Goal: Task Accomplishment & Management: Complete application form

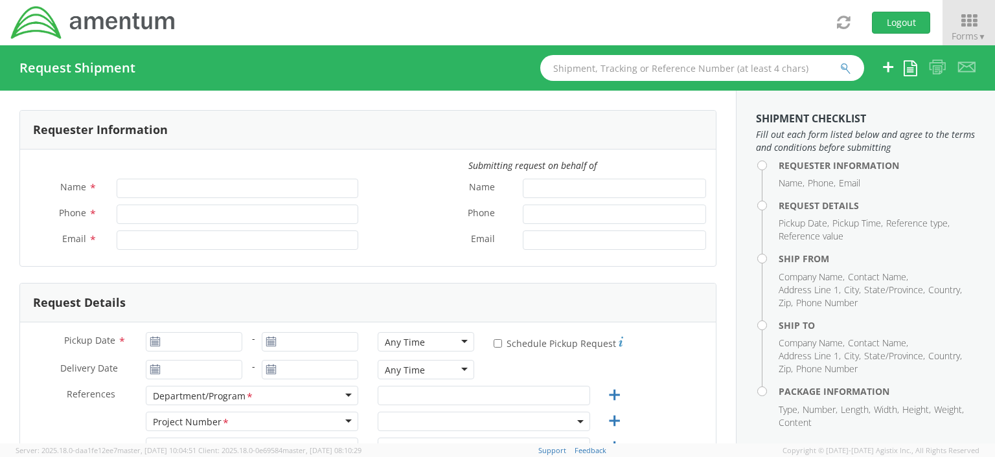
type input "[PERSON_NAME]"
type input "[PHONE_NUMBER]"
type input "[EMAIL_ADDRESS][DOMAIN_NAME]"
select select "OCCP.100054.00000"
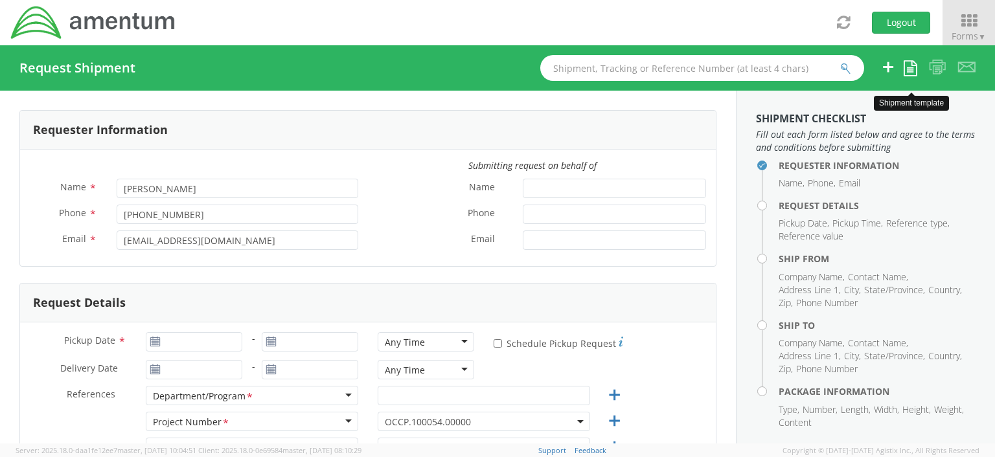
click at [908, 69] on icon at bounding box center [910, 68] width 14 height 16
click at [868, 110] on link "Create from template" at bounding box center [856, 108] width 119 height 17
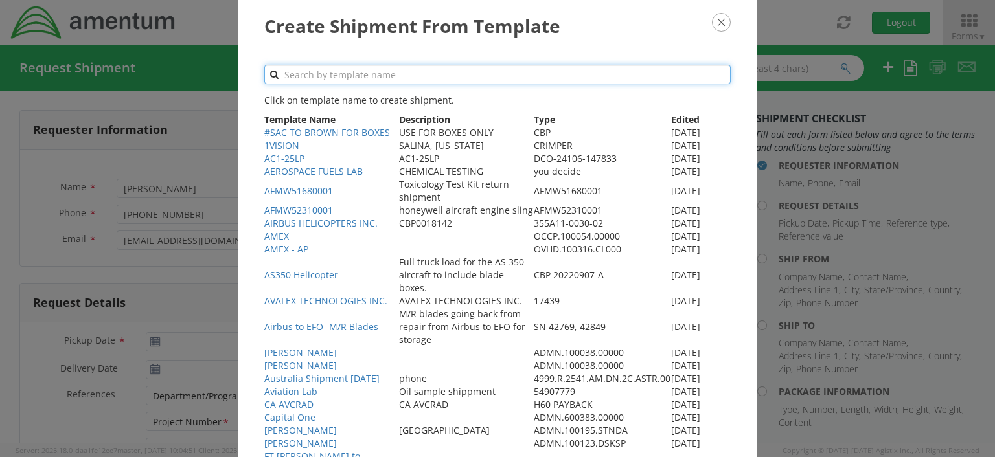
click at [310, 74] on input "text" at bounding box center [497, 74] width 466 height 19
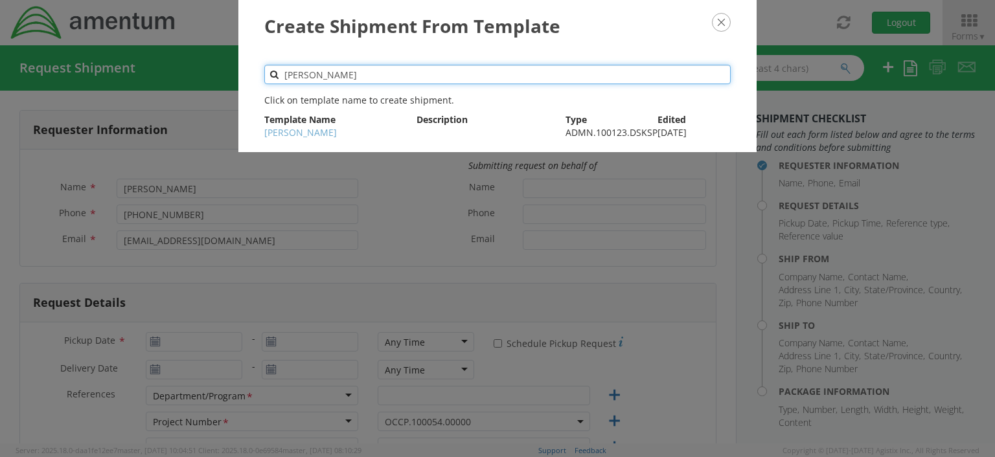
type input "[PERSON_NAME]"
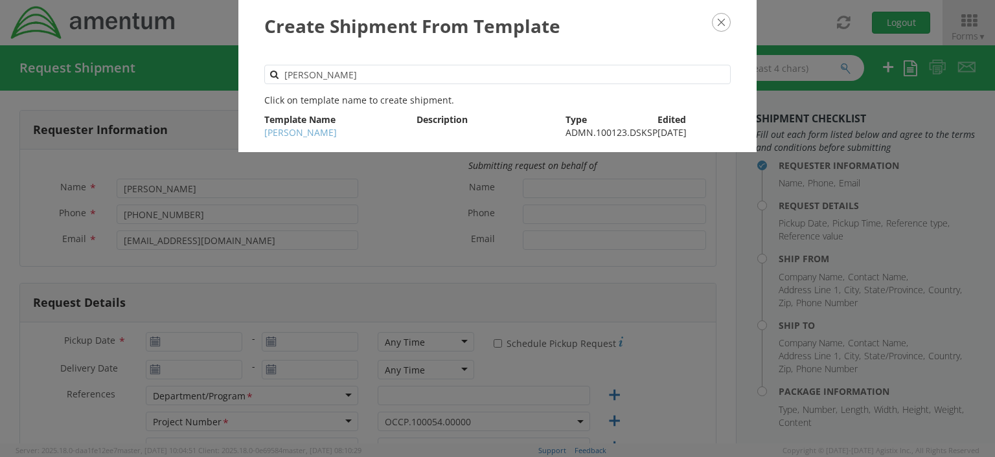
click at [308, 135] on link "[PERSON_NAME]" at bounding box center [300, 132] width 73 height 12
type input "[PERSON_NAME]"
type input "3019443100"
type input "[EMAIL_ADDRESS][DOMAIN_NAME]"
type input "[PERSON_NAME]"
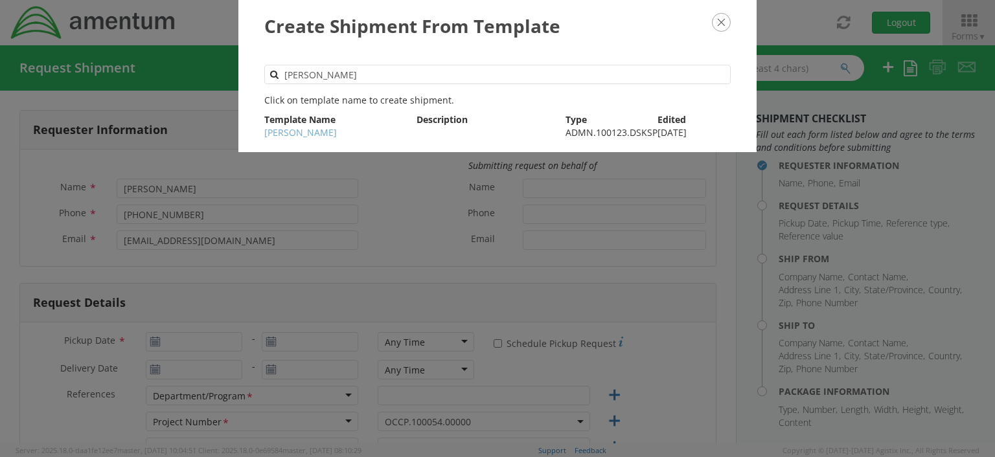
type input "[DATE]"
type input "IT"
select select
type input "AMENTUM"
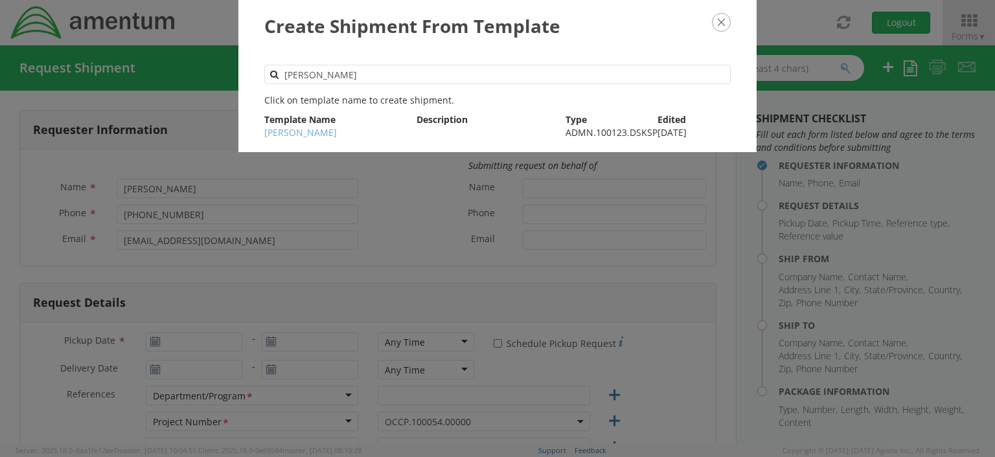
type input "[STREET_ADDRESS][PERSON_NAME]"
type input "SUITE 200"
type input "[GEOGRAPHIC_DATA]"
type input "20876"
type input "[PERSON_NAME]"
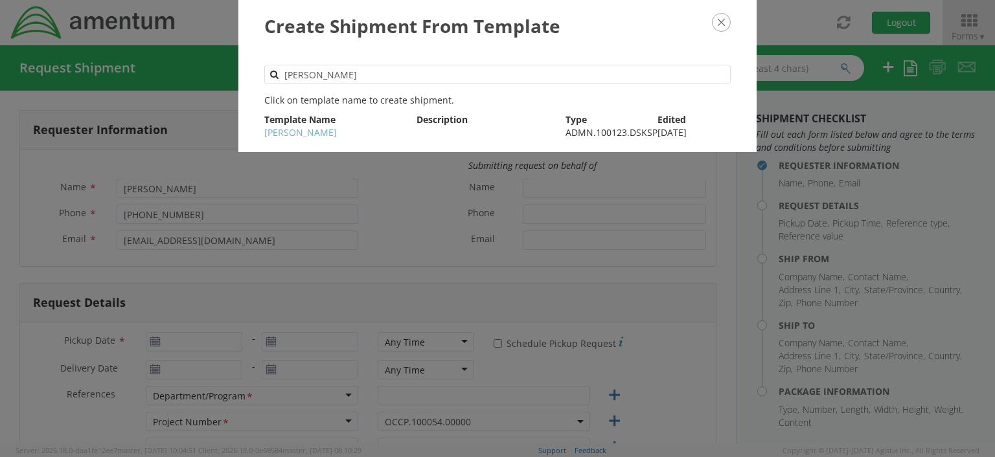
type input "3019443100"
select select
type input "Amentum Service, Inc."
type input "[STREET_ADDRESS]"
type input "IT Asset Support"
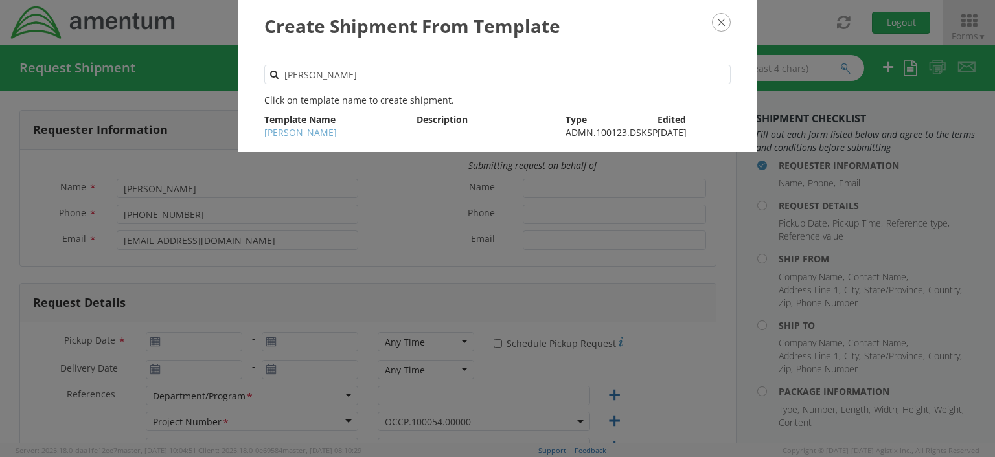
type input "[GEOGRAPHIC_DATA]"
type input "76177"
type input "[PERSON_NAME]"
type input "2408122449"
type input "1"
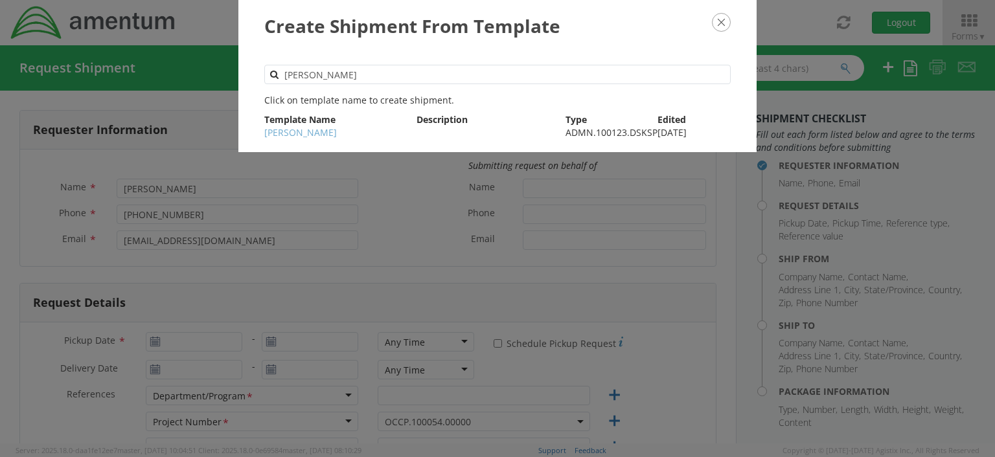
type input "15.5"
type input "3"
type input "13.5"
type input "3"
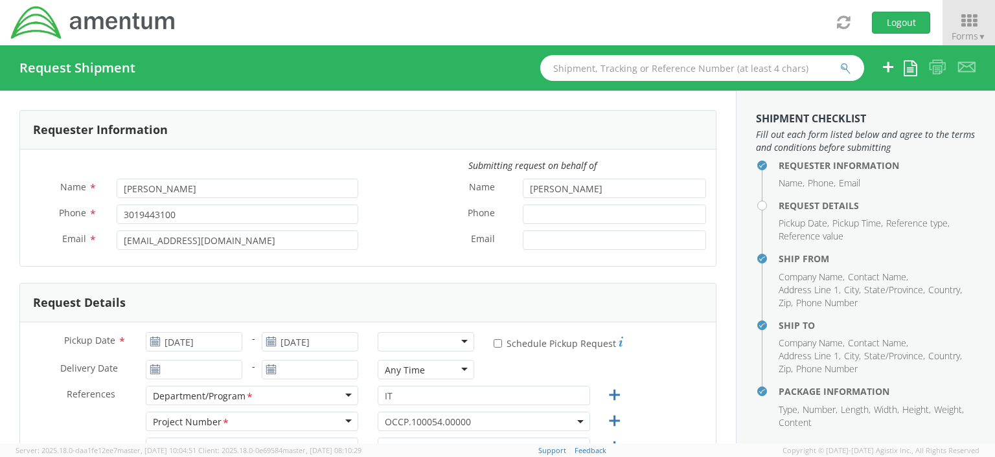
select select "ADMN.100123.DSKSP"
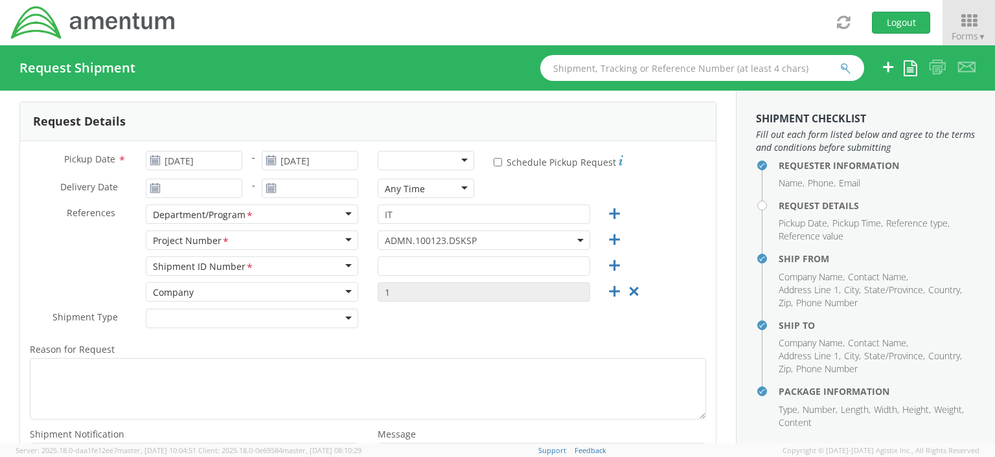
scroll to position [184, 0]
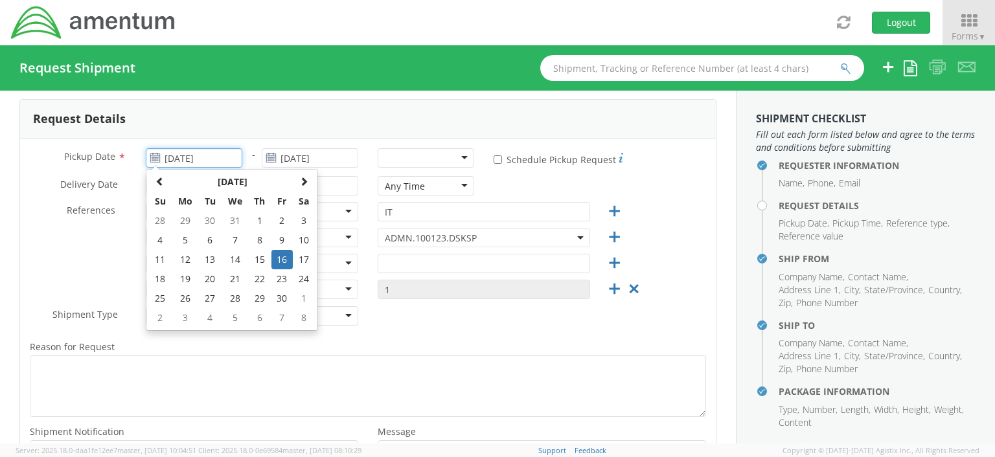
click at [225, 157] on input "[DATE]" at bounding box center [194, 157] width 96 height 19
click at [302, 177] on span at bounding box center [303, 181] width 9 height 9
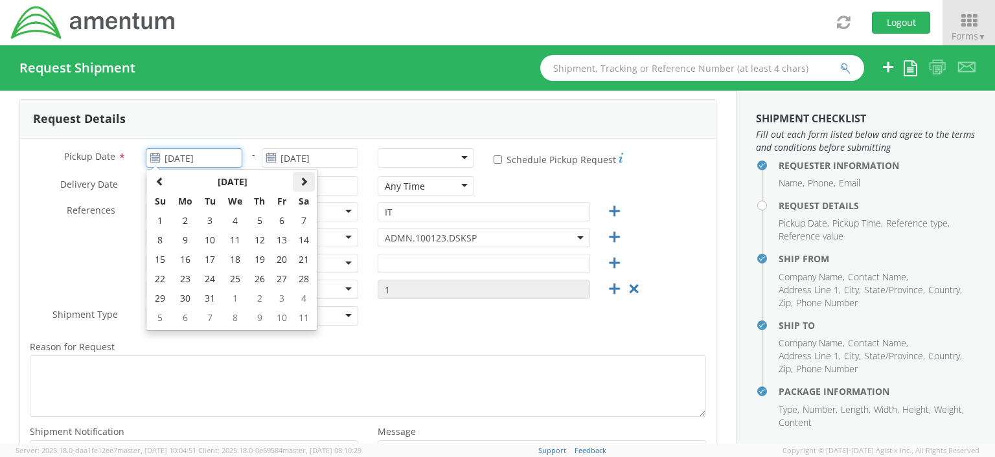
click at [302, 177] on span at bounding box center [303, 181] width 9 height 9
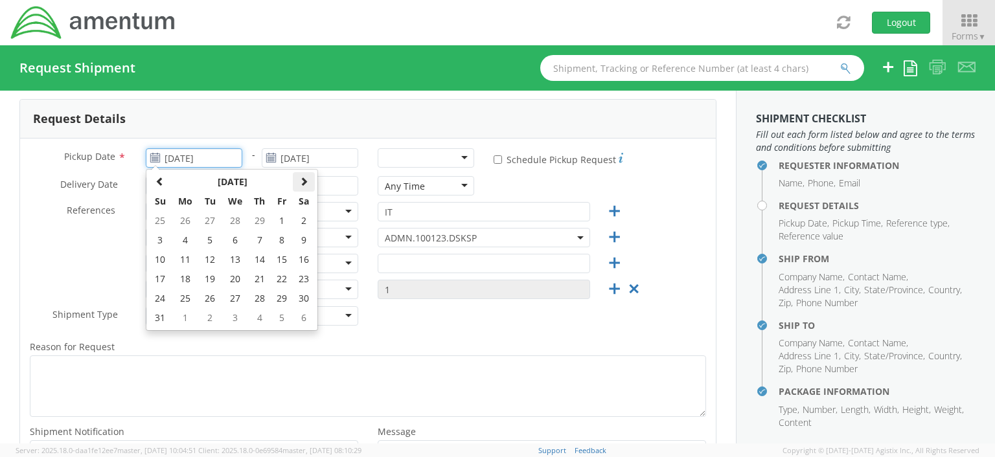
click at [302, 177] on span at bounding box center [303, 181] width 9 height 9
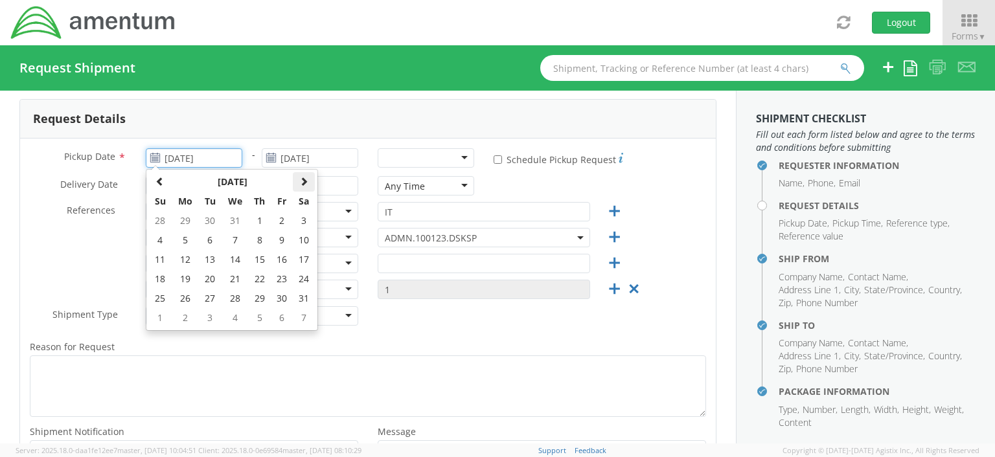
click at [303, 178] on span at bounding box center [303, 181] width 9 height 9
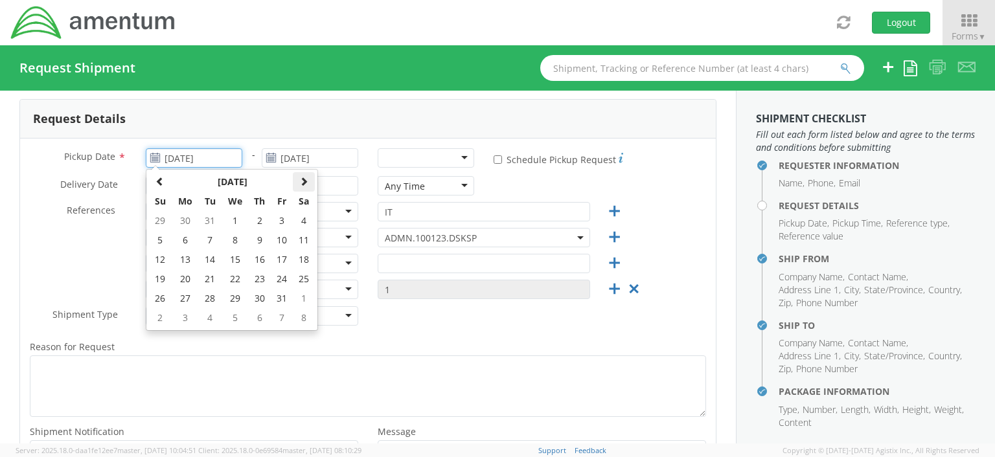
click at [303, 178] on span at bounding box center [303, 181] width 9 height 9
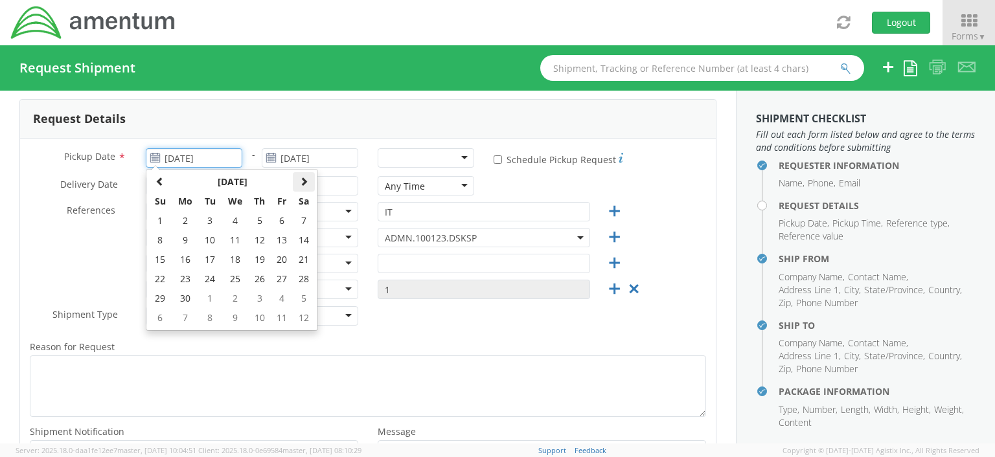
click at [303, 178] on span at bounding box center [303, 181] width 9 height 9
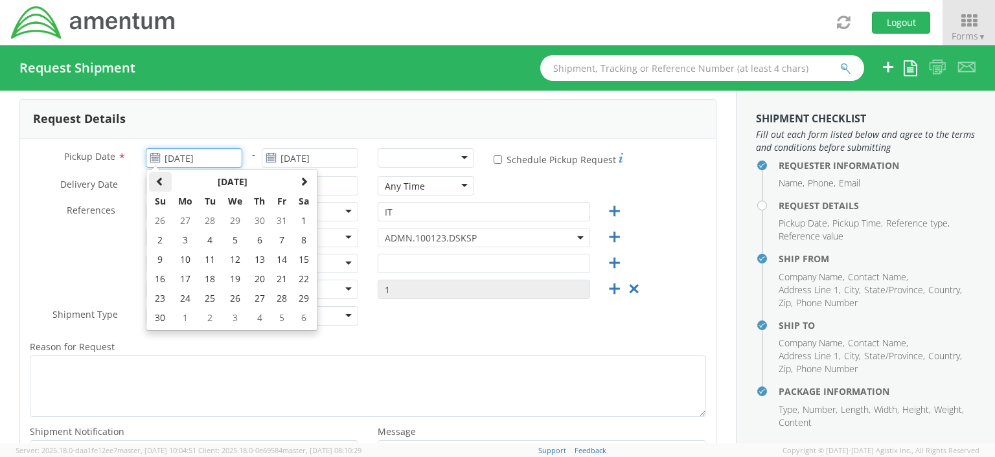
click at [155, 180] on span at bounding box center [159, 181] width 9 height 9
click at [239, 227] on td "3" at bounding box center [234, 220] width 27 height 19
type input "[DATE]"
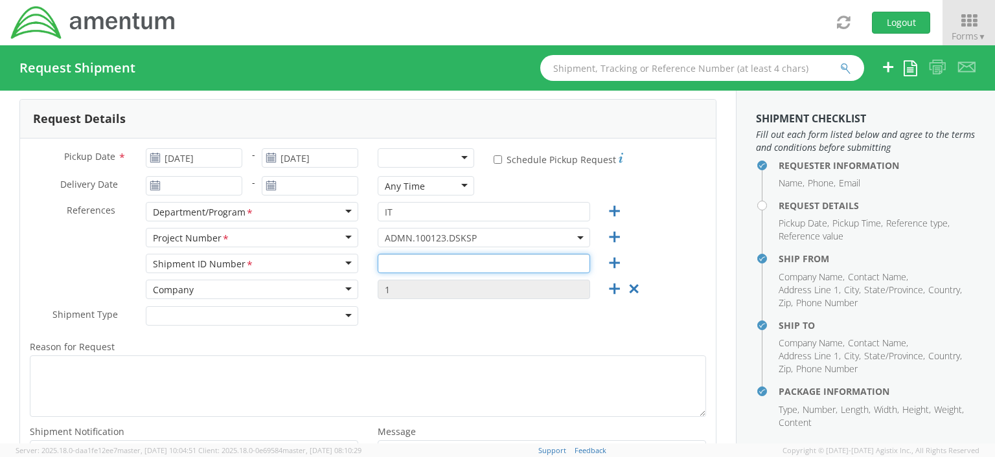
click at [383, 259] on input "text" at bounding box center [483, 263] width 212 height 19
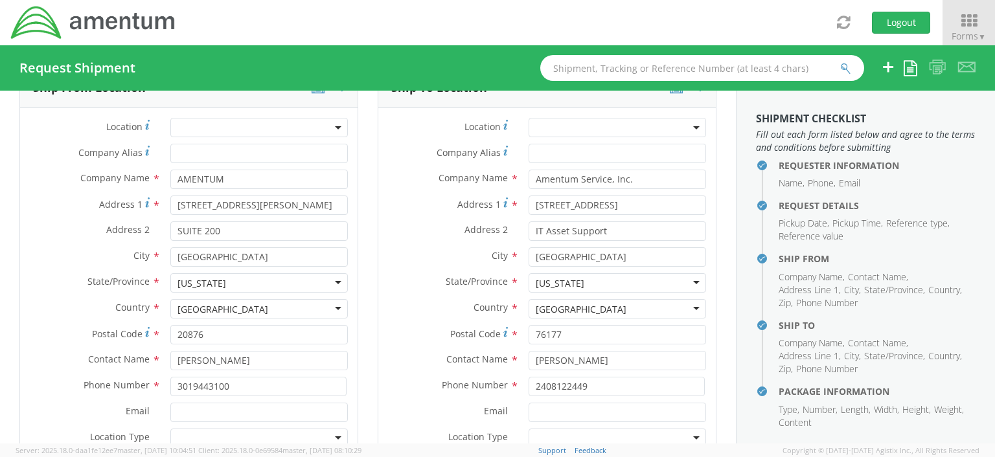
scroll to position [641, 0]
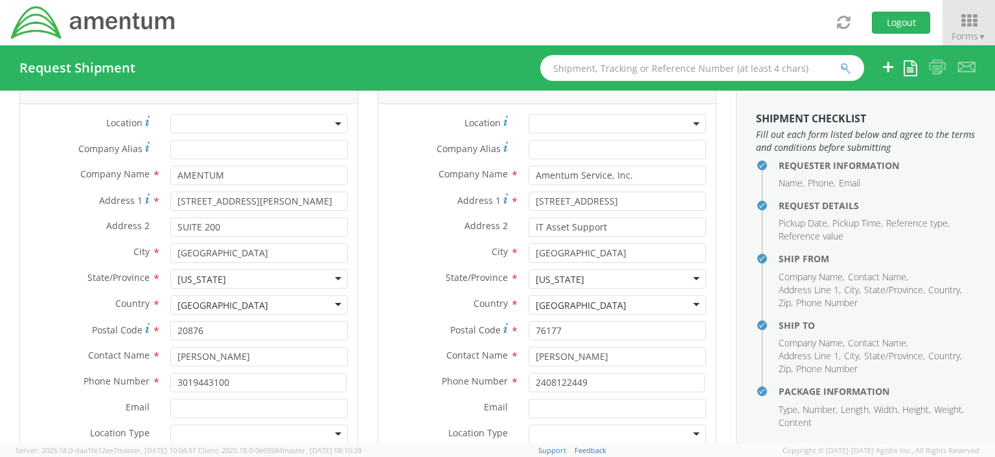
type input "N/A"
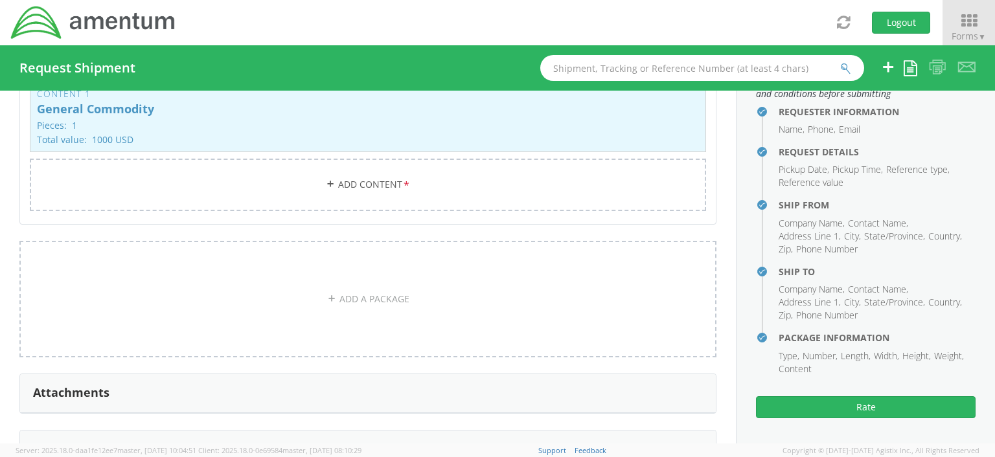
scroll to position [1255, 0]
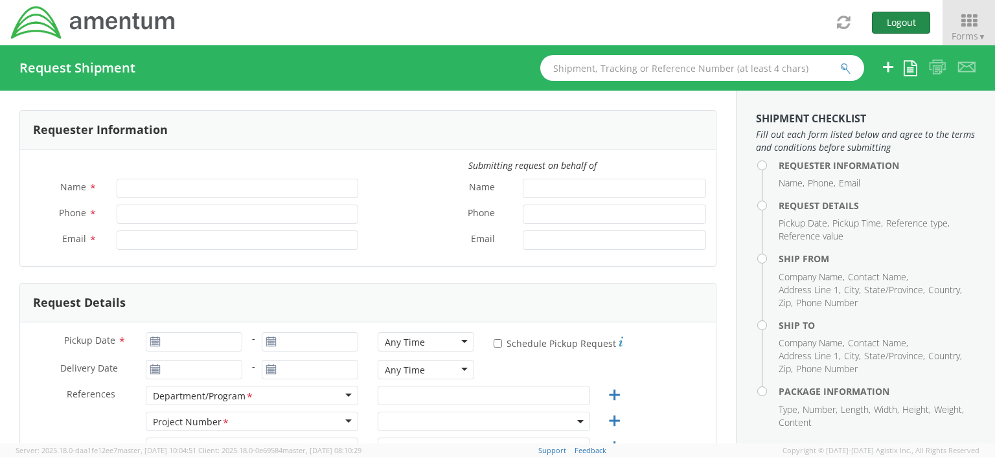
type input "[PERSON_NAME]"
type input "[PHONE_NUMBER]"
type input "[EMAIL_ADDRESS][DOMAIN_NAME]"
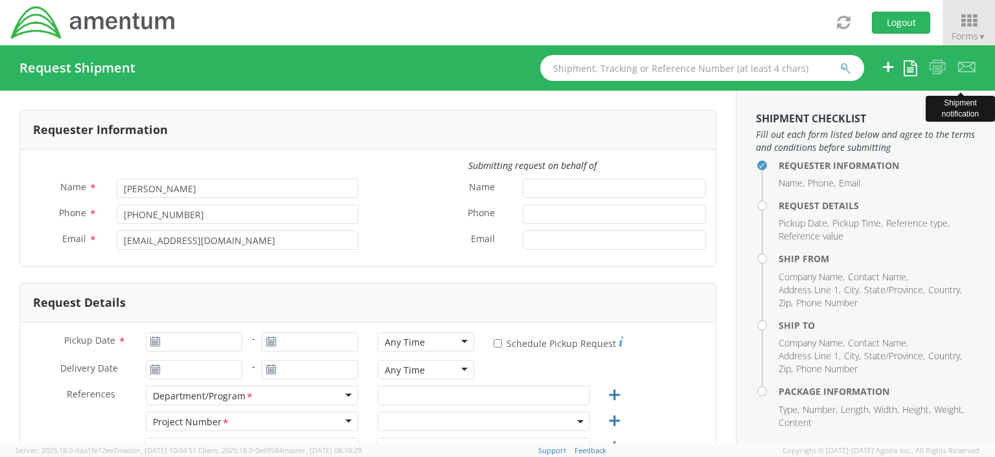
select select "OCCP.100054.00000"
click at [982, 36] on span "▼" at bounding box center [982, 36] width 8 height 11
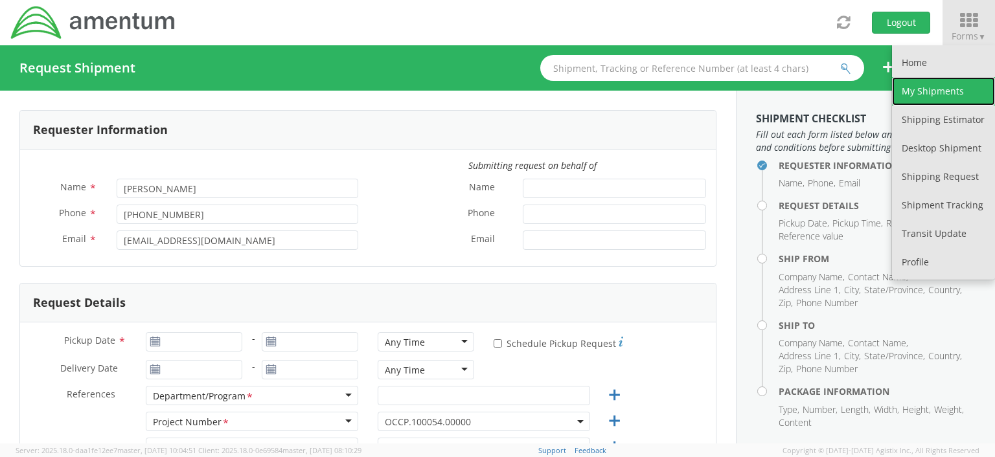
click at [928, 91] on link "My Shipments" at bounding box center [943, 91] width 103 height 28
